Goal: Check status: Check status

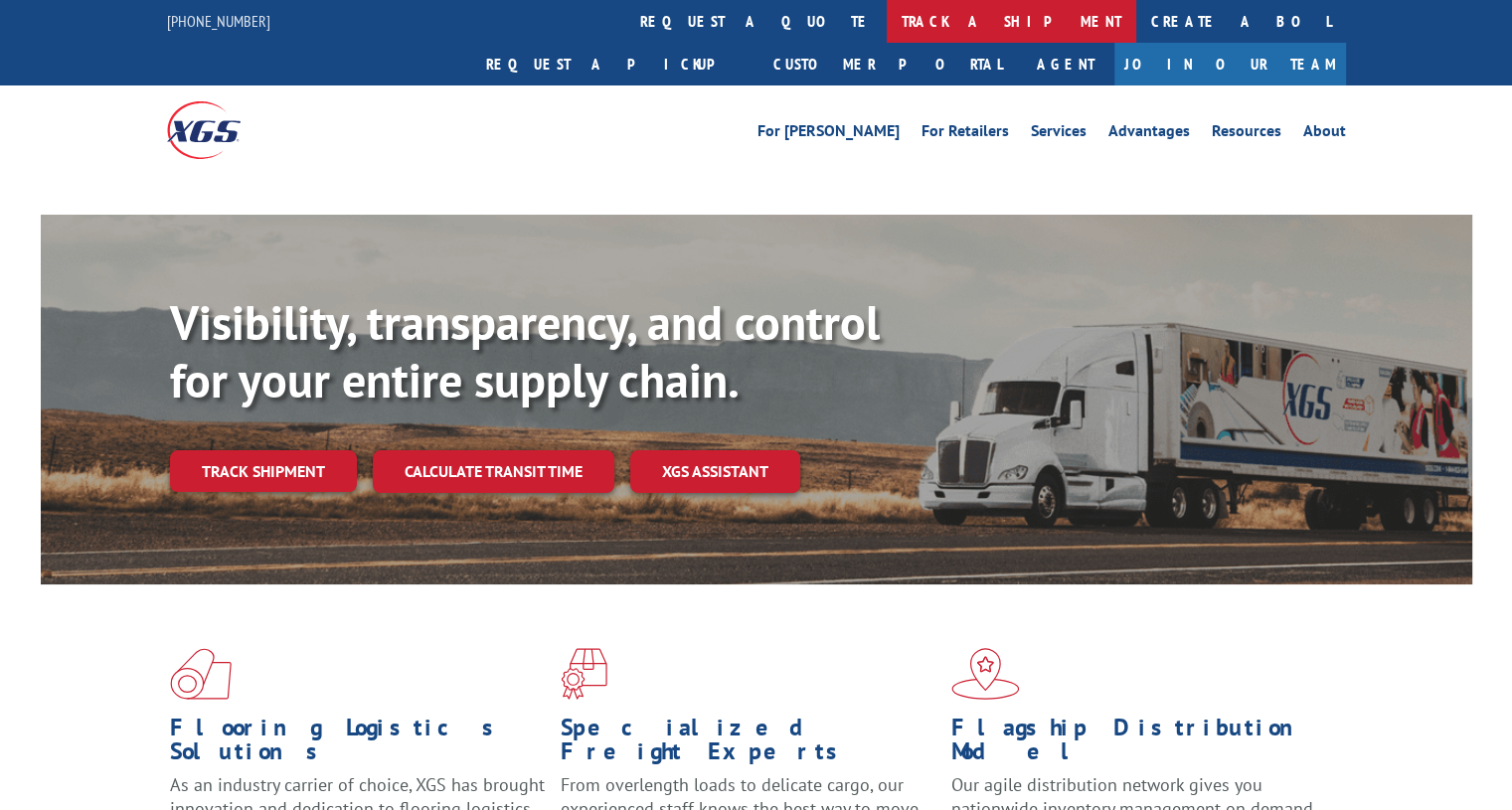
click at [887, 12] on link "track a shipment" at bounding box center [1012, 21] width 250 height 43
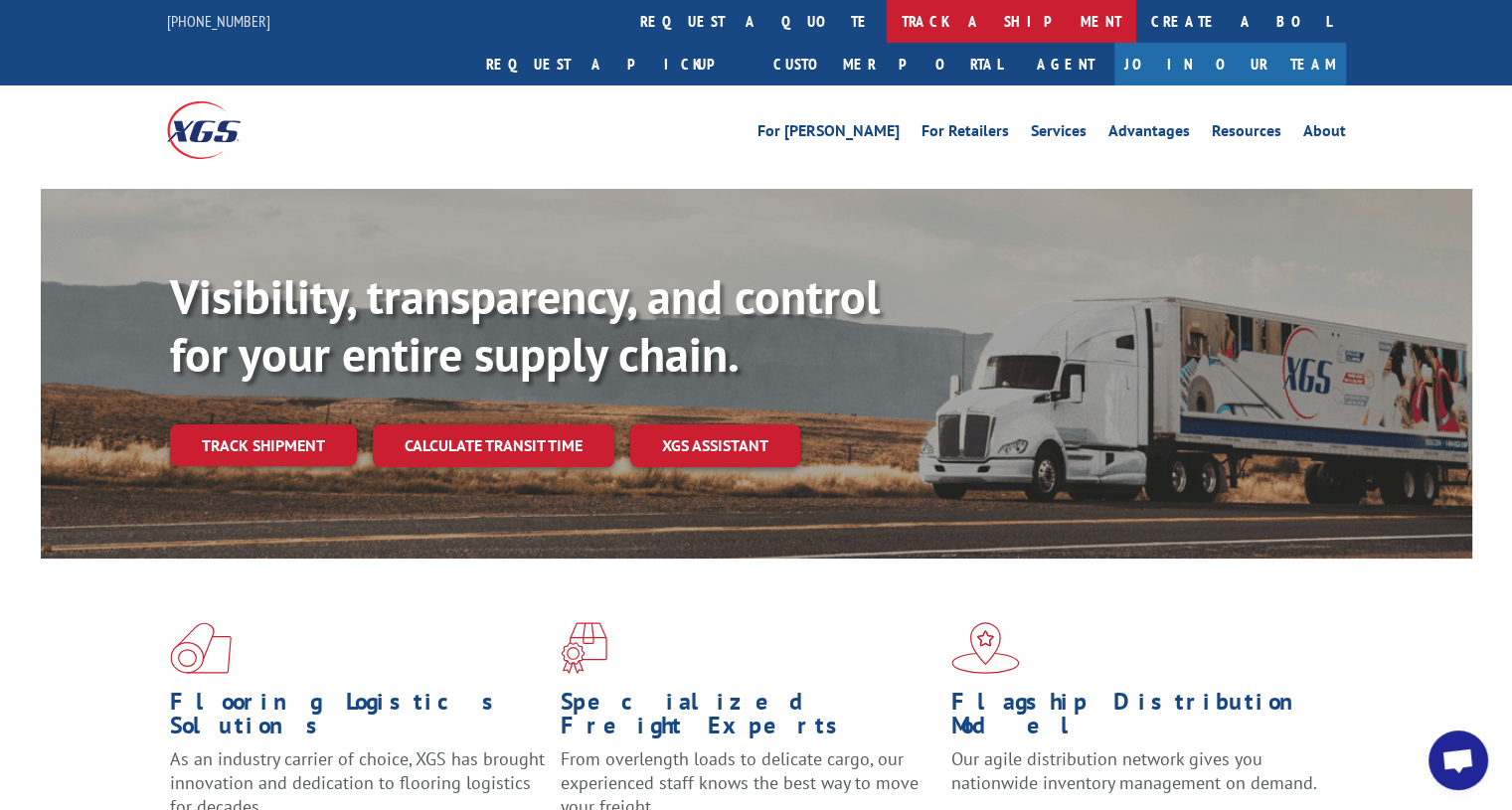
click at [887, 31] on link "track a shipment" at bounding box center [1012, 21] width 250 height 43
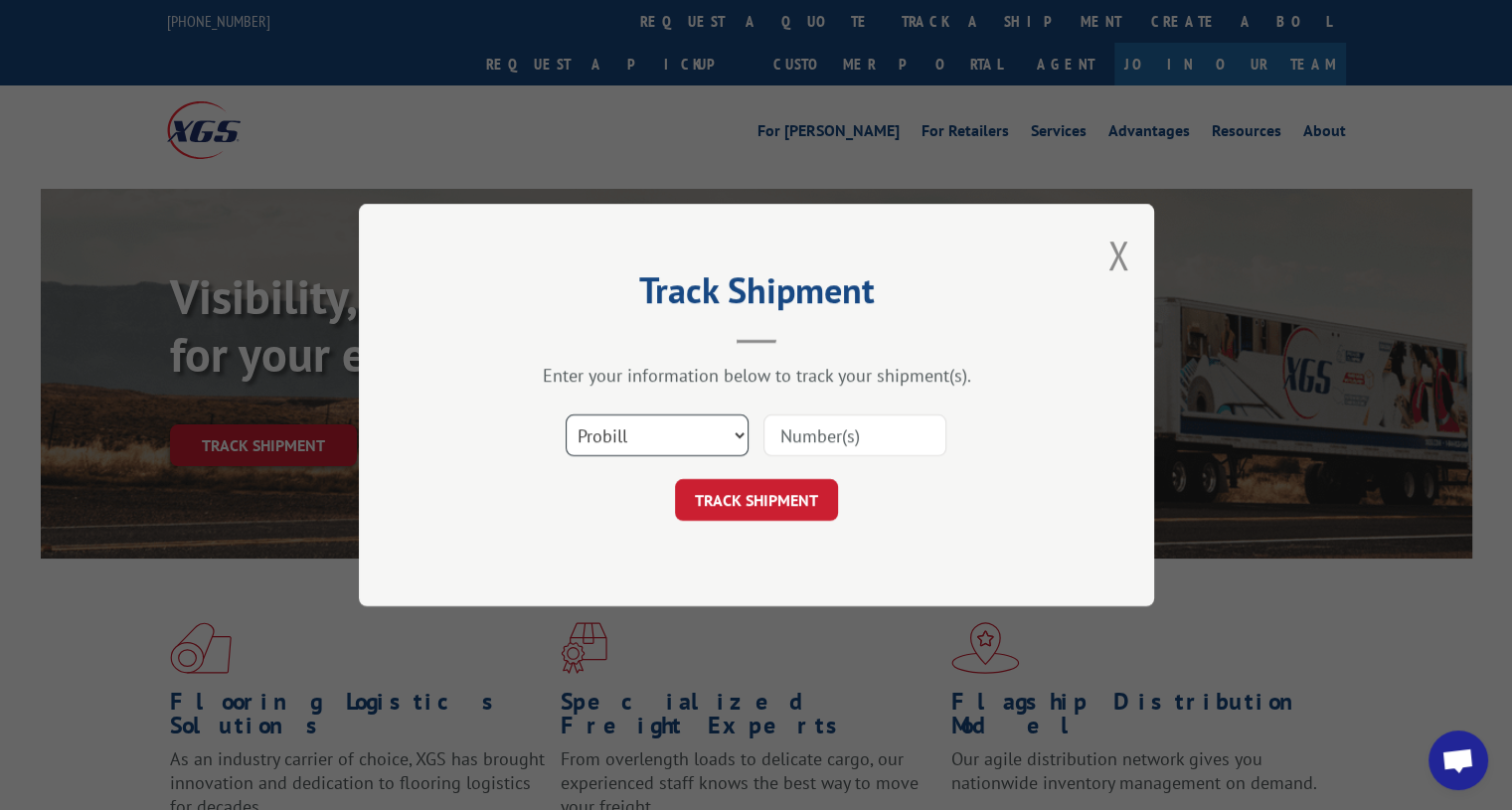
click at [720, 435] on select "Select category... Probill BOL PO" at bounding box center [656, 435] width 183 height 42
select select "bol"
click at [565, 414] on select "Select category... Probill BOL PO" at bounding box center [656, 435] width 183 height 42
click at [807, 437] on input at bounding box center [854, 435] width 183 height 42
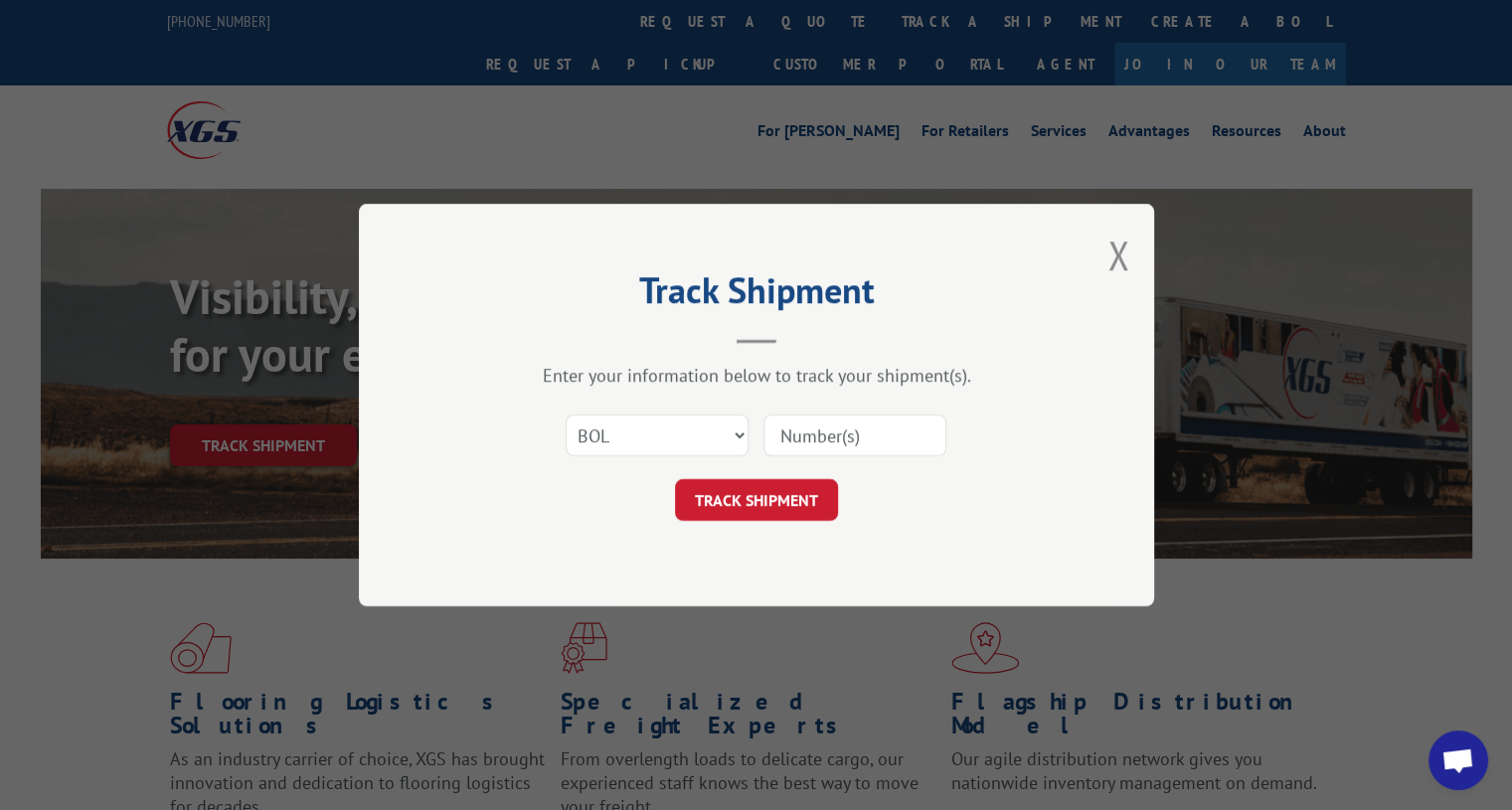
click at [1346, 137] on div "Track Shipment Enter your information below to track your shipment(s). Select c…" at bounding box center [756, 405] width 1512 height 810
click at [1117, 275] on button "Close modal" at bounding box center [1119, 255] width 22 height 53
